Goal: Task Accomplishment & Management: Use online tool/utility

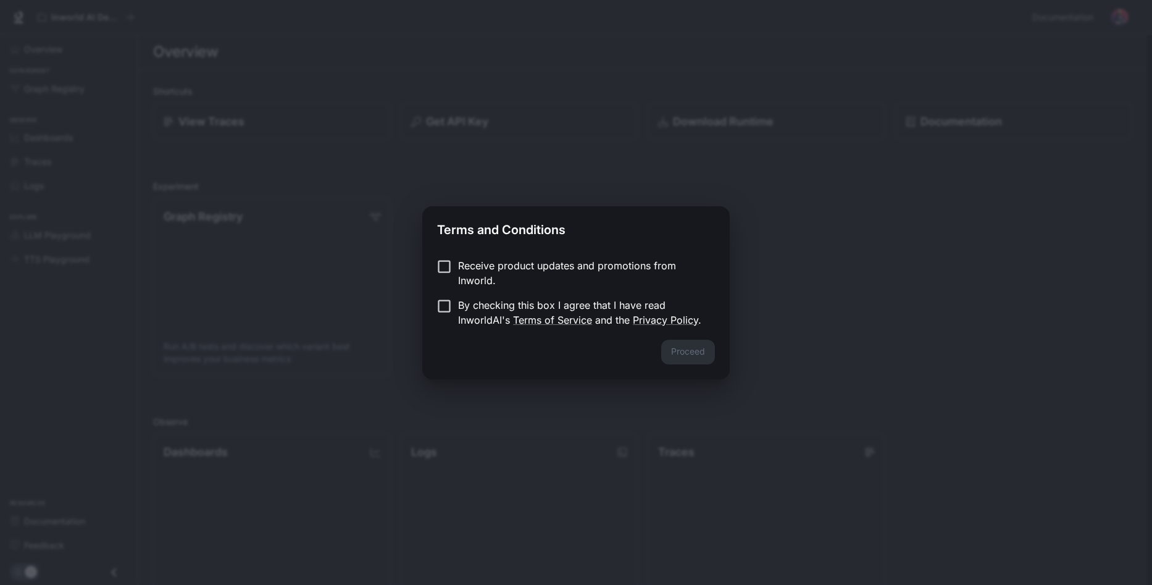
click at [367, 266] on div "Terms and Conditions Receive product updates and promotions from Inworld. By ch…" at bounding box center [576, 292] width 1152 height 585
click at [680, 348] on button "Proceed" at bounding box center [688, 351] width 54 height 25
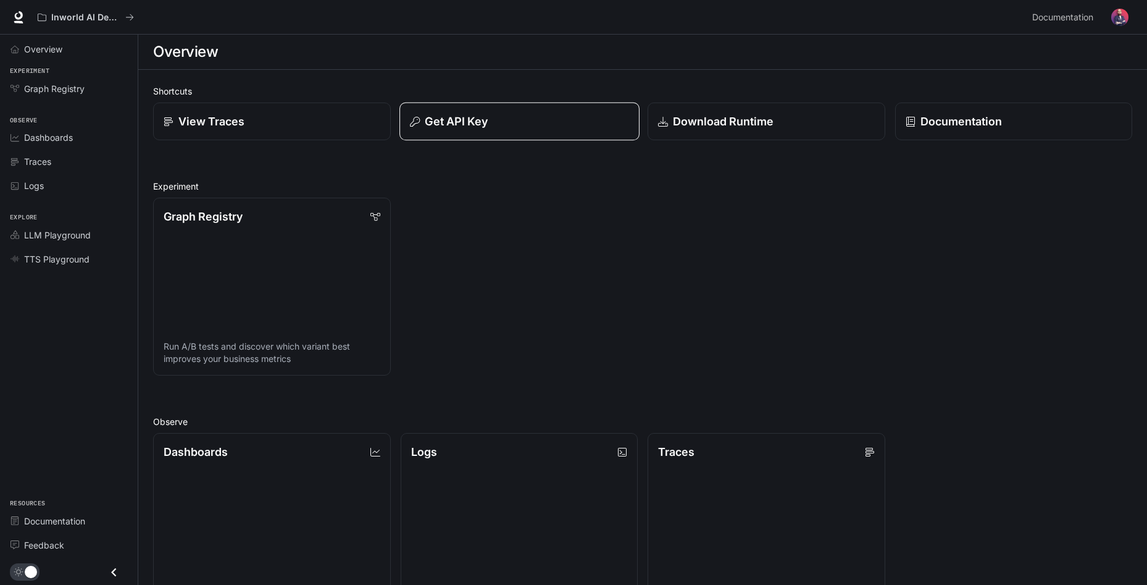
click at [456, 115] on p "Get API Key" at bounding box center [456, 121] width 63 height 17
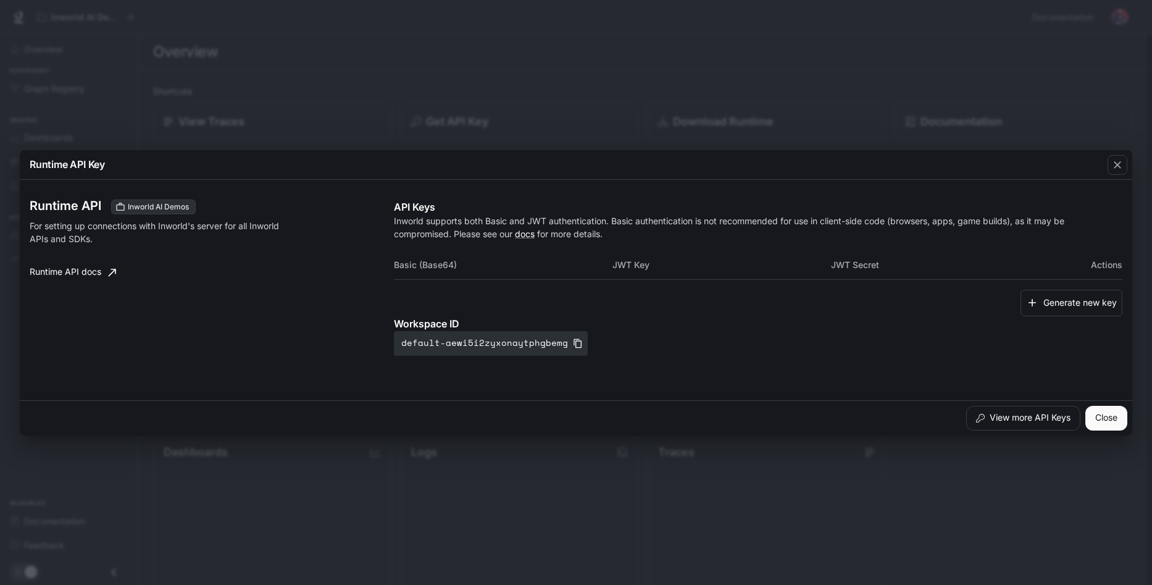
click at [477, 57] on div "Runtime API Key Runtime API Inworld AI Demos For setting up connections with In…" at bounding box center [576, 292] width 1152 height 585
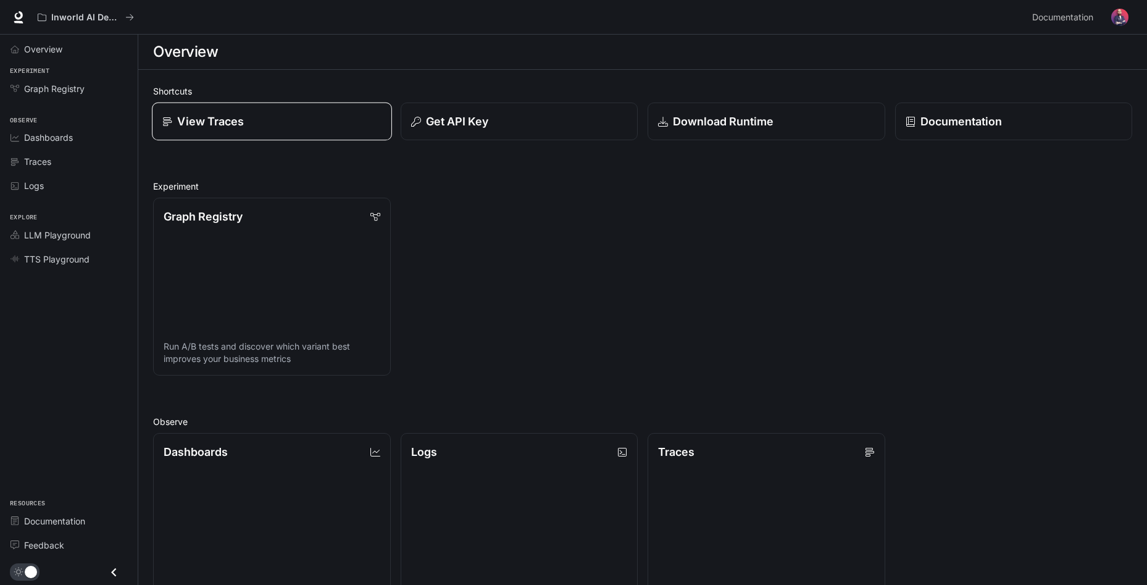
click at [204, 122] on p "View Traces" at bounding box center [210, 121] width 67 height 17
